Goal: Complete application form

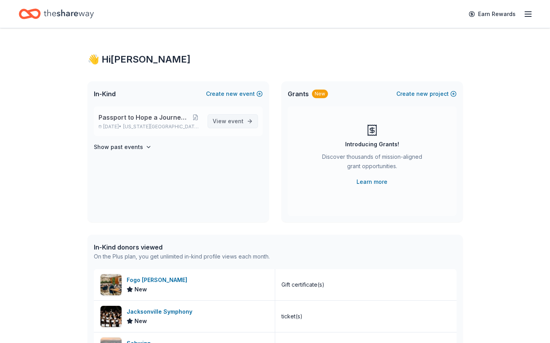
click at [229, 123] on span "event" at bounding box center [236, 121] width 16 height 7
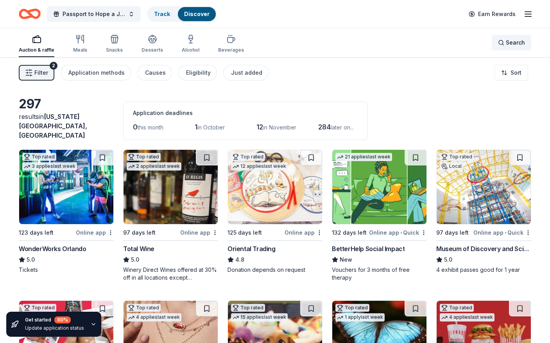
click at [510, 43] on span "Search" at bounding box center [515, 42] width 19 height 9
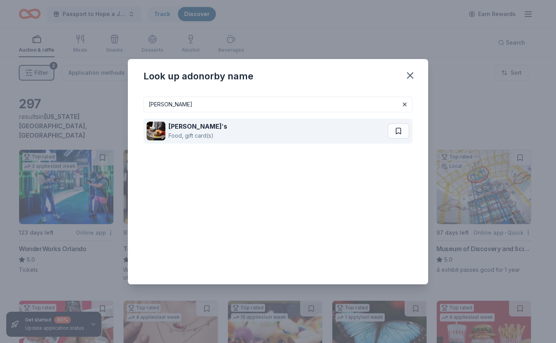
type input "flemings"
click at [175, 131] on div "Food, gift card(s)" at bounding box center [197, 135] width 59 height 9
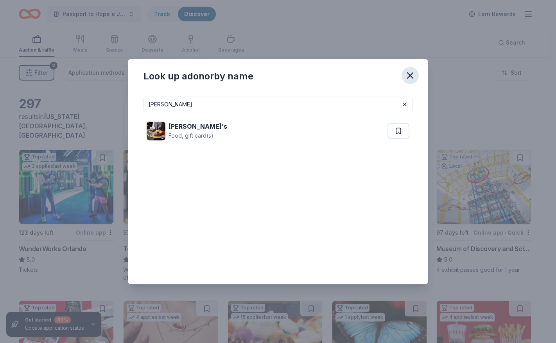
click at [412, 77] on icon "button" at bounding box center [409, 75] width 5 height 5
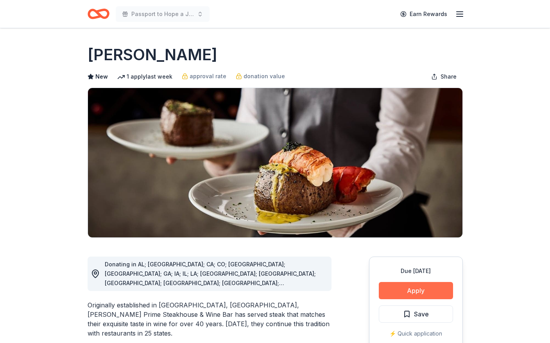
click at [417, 294] on button "Apply" at bounding box center [416, 290] width 74 height 17
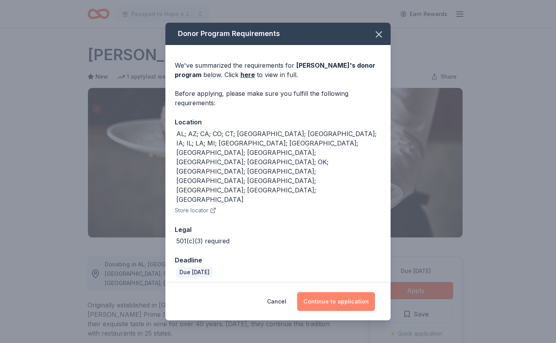
click at [313, 292] on button "Continue to application" at bounding box center [336, 301] width 78 height 19
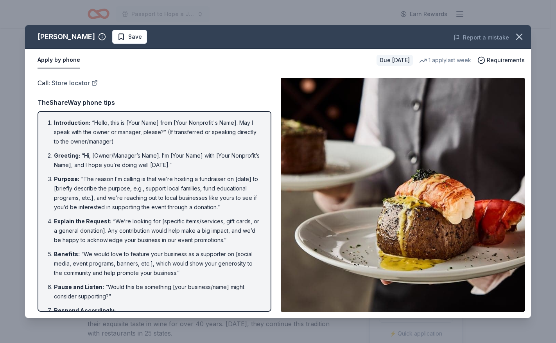
click at [71, 83] on link "Store locator" at bounding box center [75, 83] width 46 height 10
click at [57, 61] on button "Apply by phone" at bounding box center [59, 60] width 43 height 16
click at [74, 84] on link "Store locator" at bounding box center [75, 83] width 46 height 10
